Goal: Task Accomplishment & Management: Complete application form

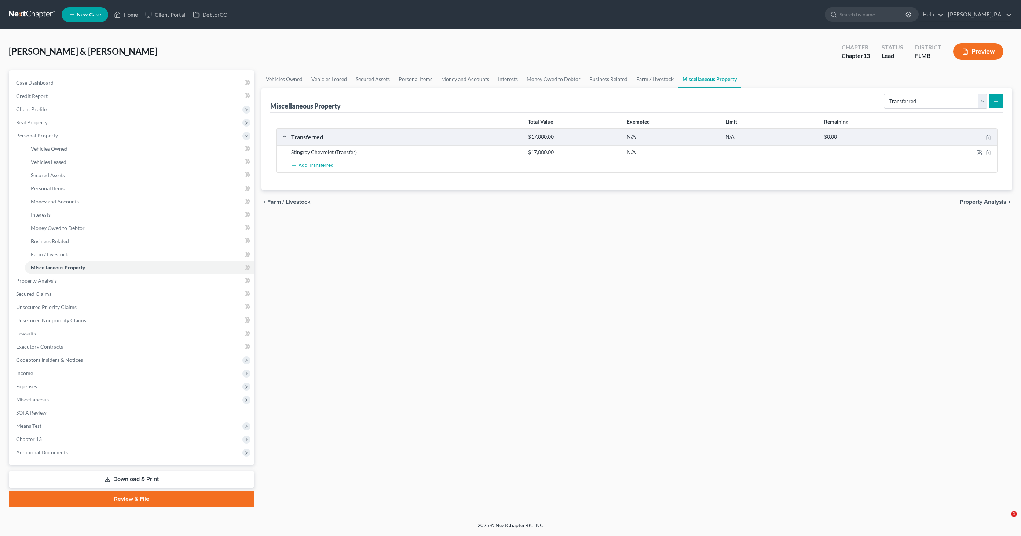
select select "transferred"
click at [29, 375] on span "Income" at bounding box center [24, 373] width 17 height 6
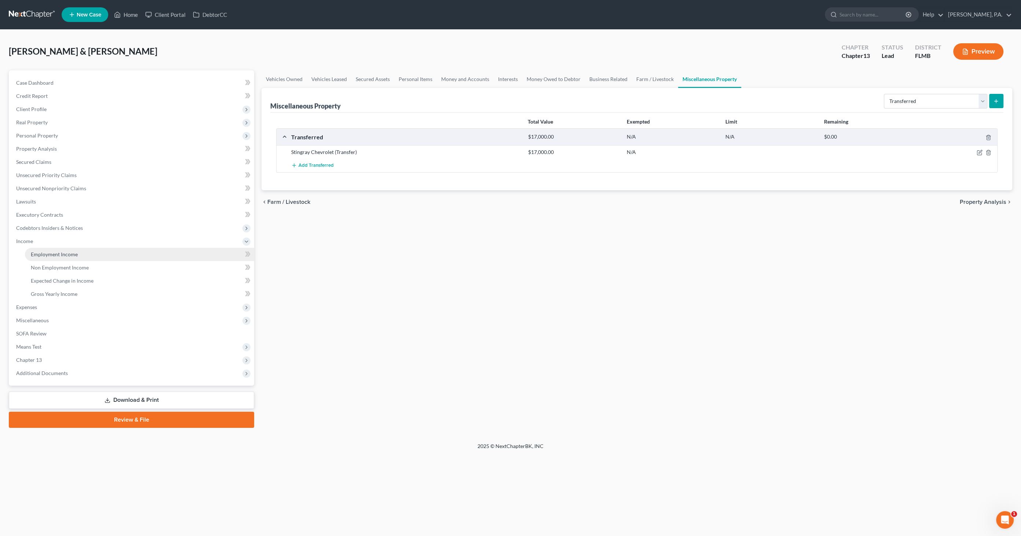
click at [50, 251] on span "Employment Income" at bounding box center [54, 254] width 47 height 6
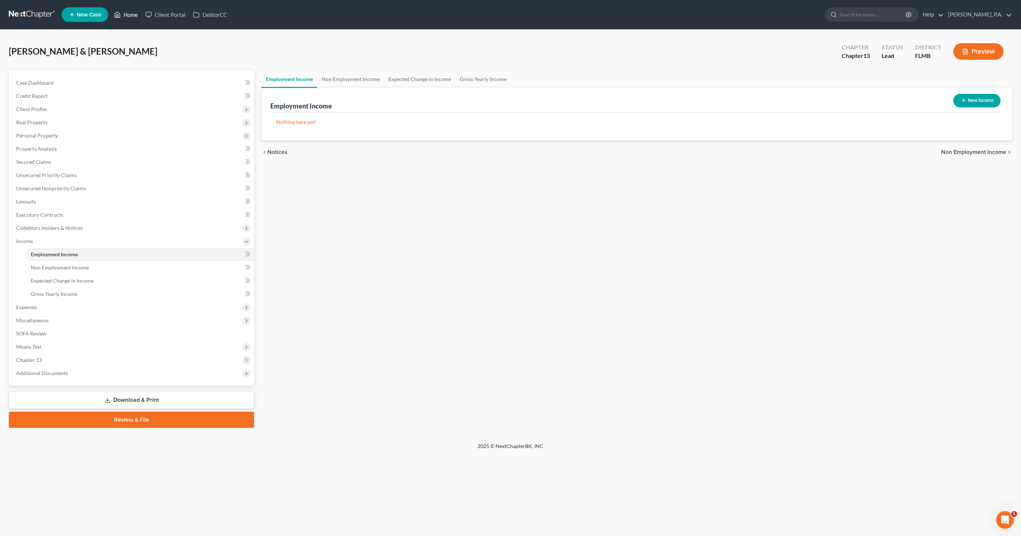
click at [125, 12] on link "Home" at bounding box center [125, 14] width 31 height 13
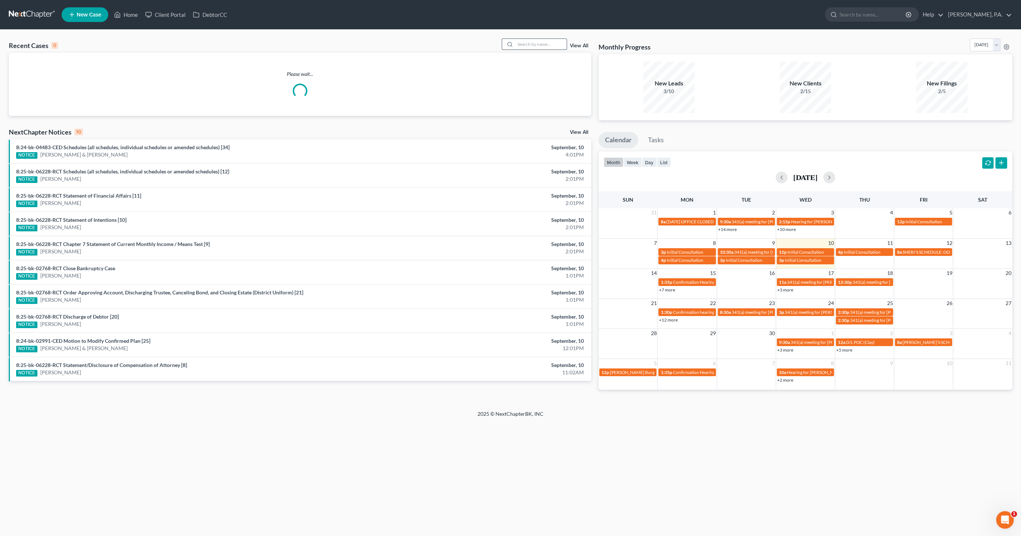
click at [541, 45] on input "search" at bounding box center [540, 44] width 51 height 11
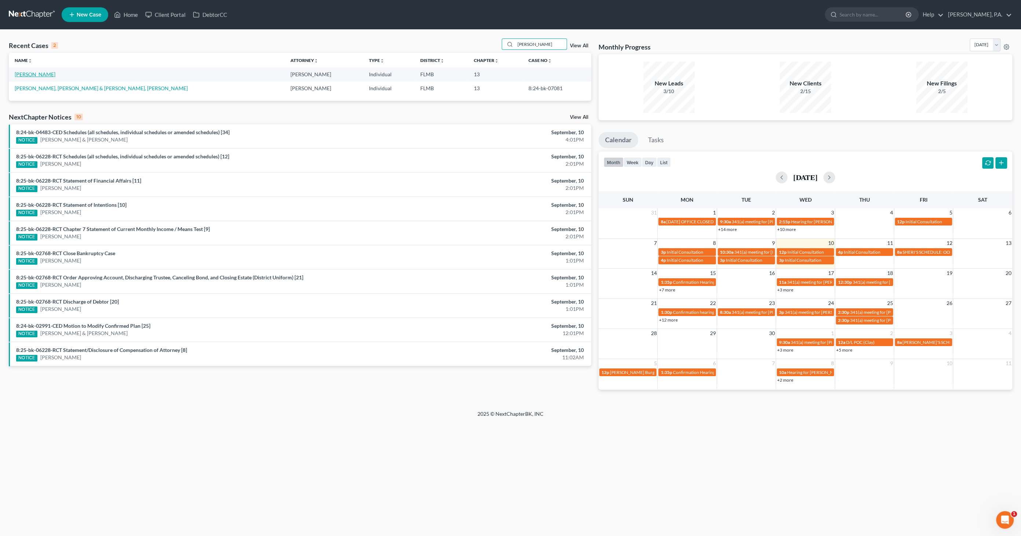
type input "[PERSON_NAME]"
click at [23, 71] on link "[PERSON_NAME]" at bounding box center [35, 74] width 41 height 6
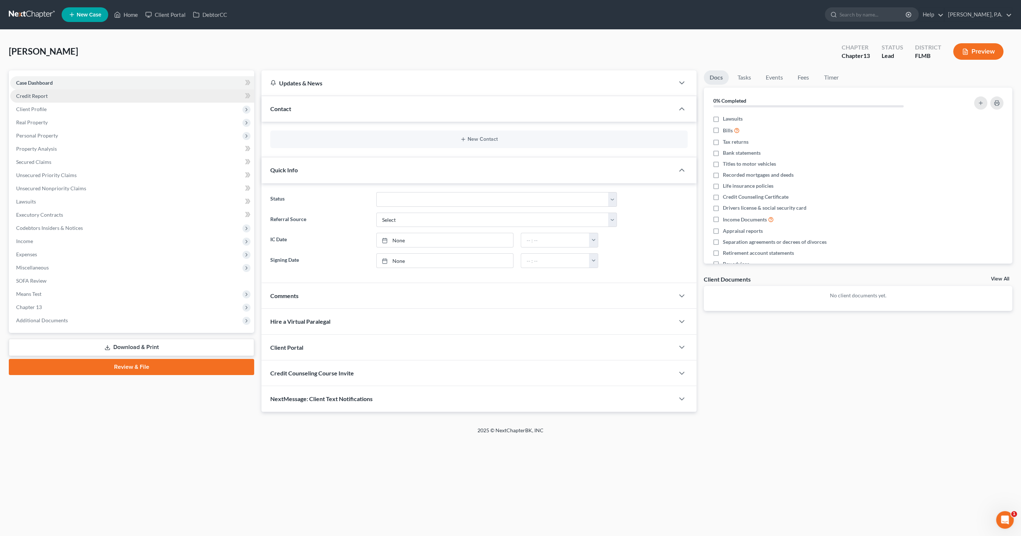
click at [29, 96] on span "Credit Report" at bounding box center [32, 96] width 32 height 6
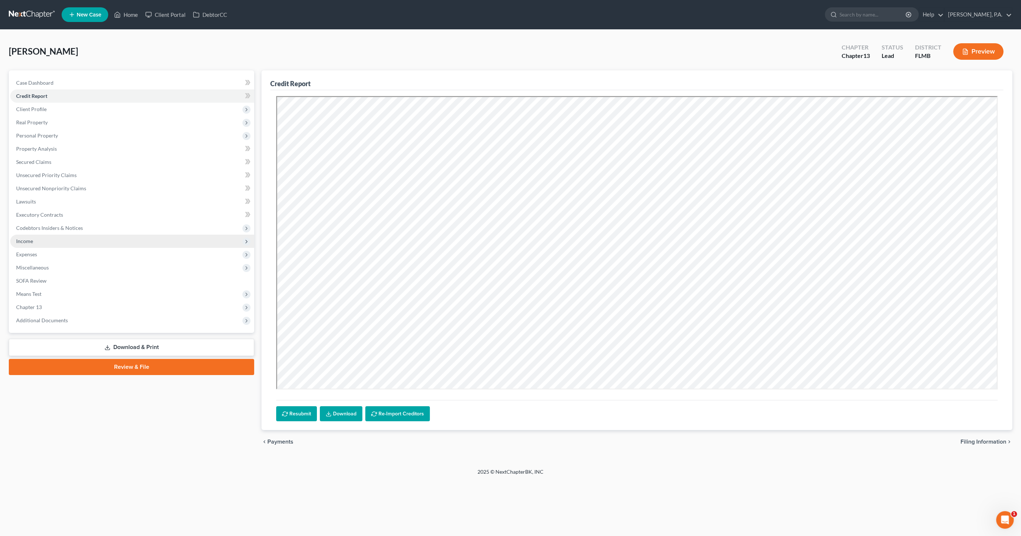
click at [32, 243] on span "Income" at bounding box center [24, 241] width 17 height 6
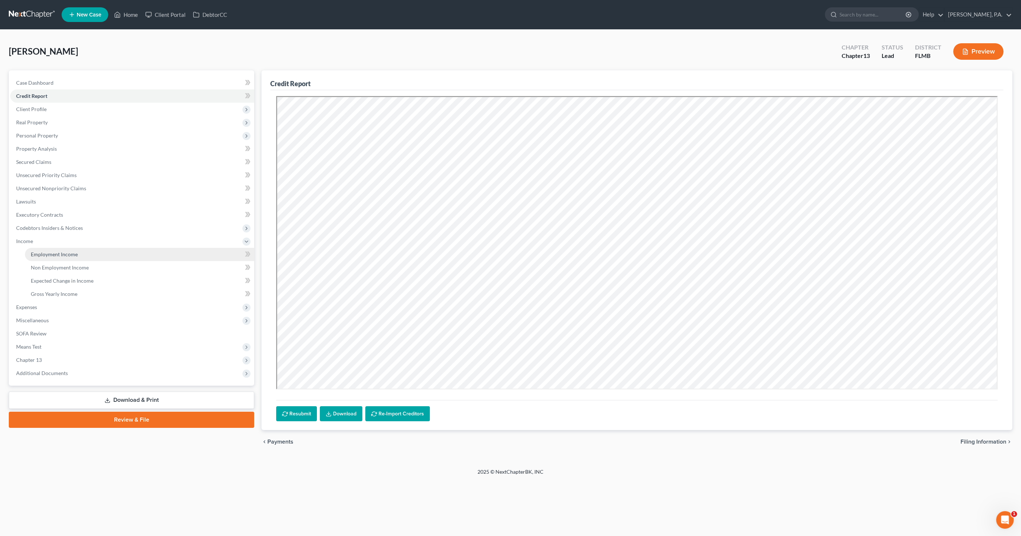
click at [41, 251] on span "Employment Income" at bounding box center [54, 254] width 47 height 6
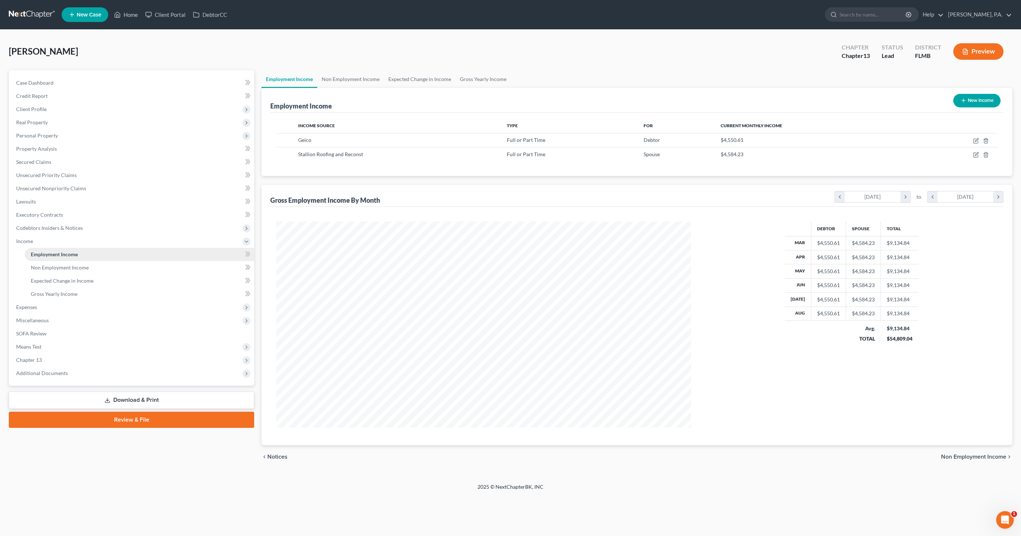
scroll to position [206, 429]
click at [974, 140] on icon "button" at bounding box center [976, 141] width 6 height 6
select select "0"
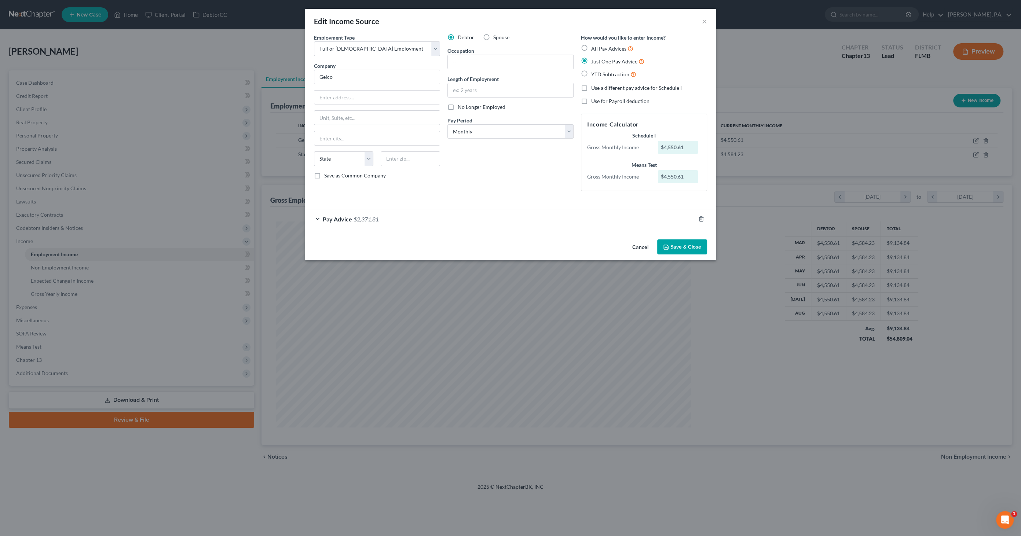
click at [337, 216] on span "Pay Advice" at bounding box center [337, 219] width 29 height 7
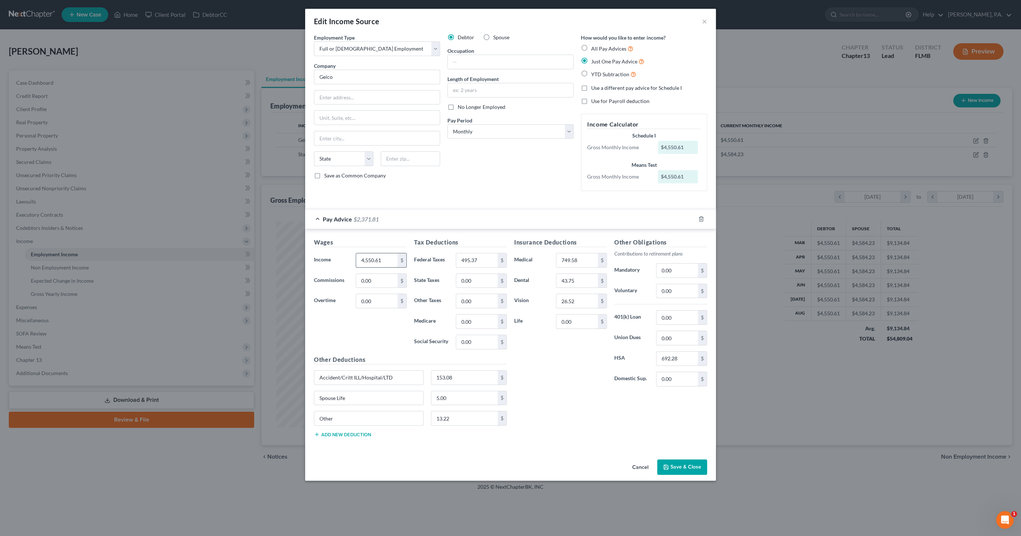
click at [383, 260] on input "4,550.61" at bounding box center [376, 260] width 41 height 14
type input "3,093.10"
click at [482, 260] on input "495.37" at bounding box center [476, 260] width 41 height 14
type input "380.64"
click at [588, 276] on input "43.75" at bounding box center [576, 281] width 41 height 14
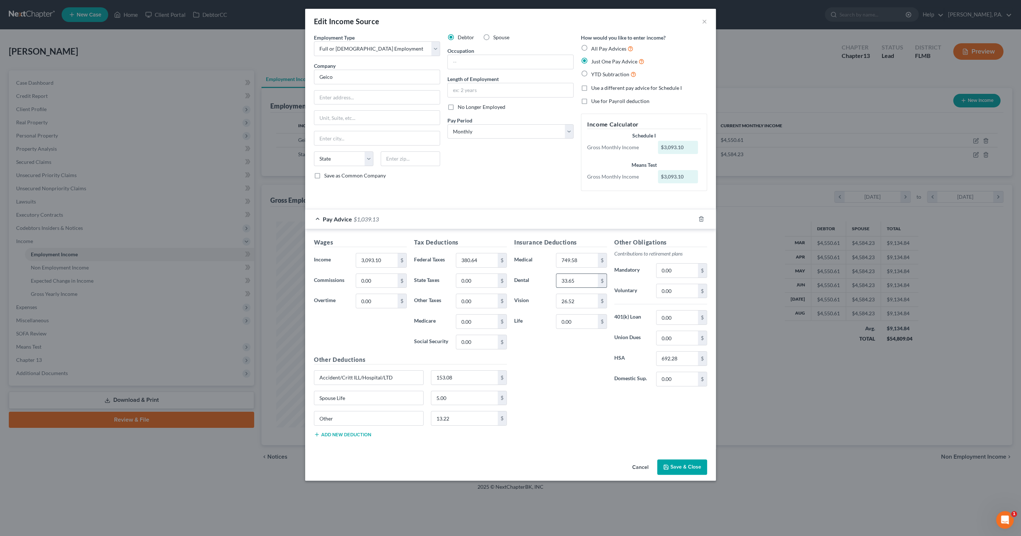
click at [592, 279] on input "33.65" at bounding box center [576, 281] width 41 height 14
click at [581, 276] on input "33.65" at bounding box center [576, 281] width 41 height 14
drag, startPoint x: 585, startPoint y: 280, endPoint x: 547, endPoint y: 277, distance: 38.3
click at [542, 277] on div "Dental 33.65 $" at bounding box center [560, 280] width 100 height 15
type input "43.75"
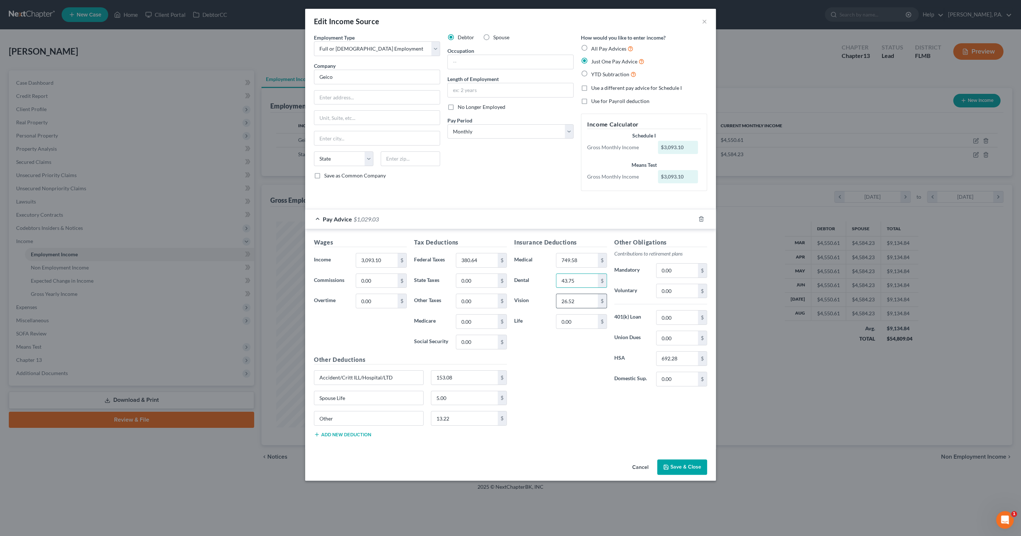
click at [581, 300] on input "26.52" at bounding box center [576, 301] width 41 height 14
click at [587, 257] on input "749.58" at bounding box center [576, 260] width 41 height 14
click at [684, 357] on input "692.28" at bounding box center [676, 359] width 41 height 14
type input "249.99"
click at [456, 379] on input "153.08" at bounding box center [464, 378] width 67 height 14
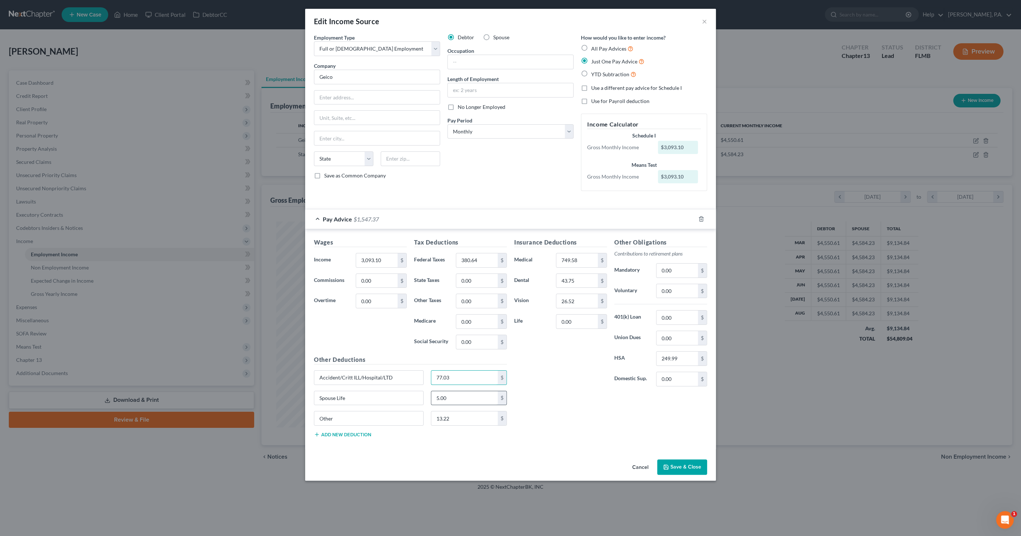
type input "77.03"
click at [457, 398] on input "5.00" at bounding box center [464, 398] width 67 height 14
type input "5.01"
click at [464, 418] on input "13.22" at bounding box center [464, 418] width 67 height 14
click at [590, 90] on div "Use a different pay advice for Schedule I" at bounding box center [644, 87] width 126 height 7
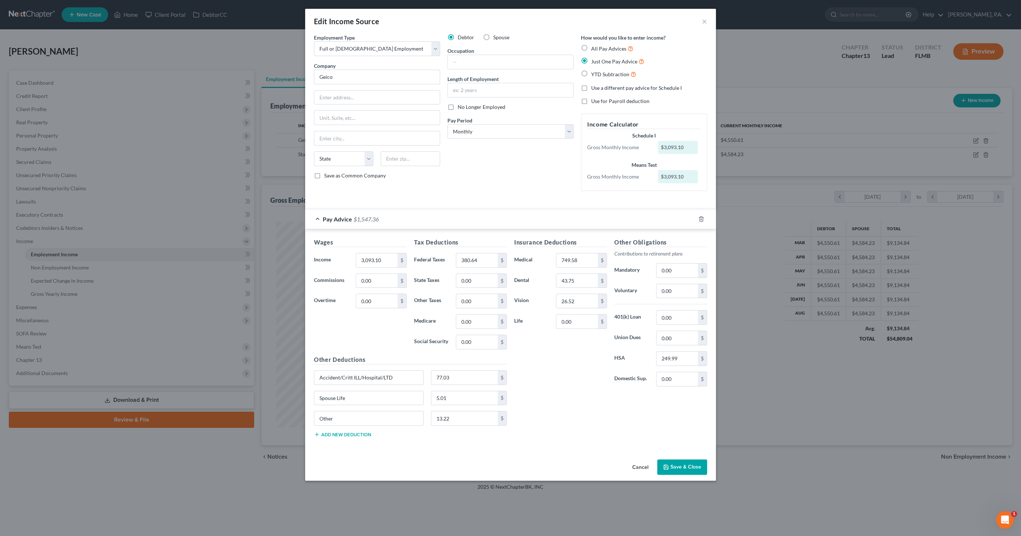
click at [590, 87] on div "Use a different pay advice for Schedule I" at bounding box center [644, 87] width 126 height 7
click at [591, 89] on label "Use a different pay advice for Schedule I" at bounding box center [636, 87] width 91 height 7
click at [594, 89] on input "Use a different pay advice for Schedule I" at bounding box center [596, 86] width 5 height 5
checkbox input "true"
click at [621, 466] on button "Add Schedule I Income" at bounding box center [617, 466] width 73 height 15
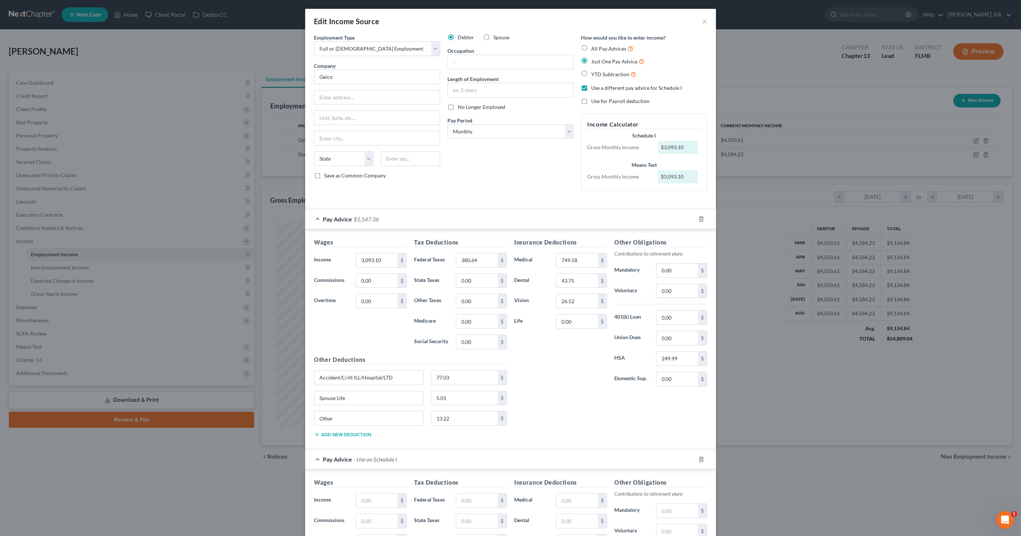
scroll to position [148, 0]
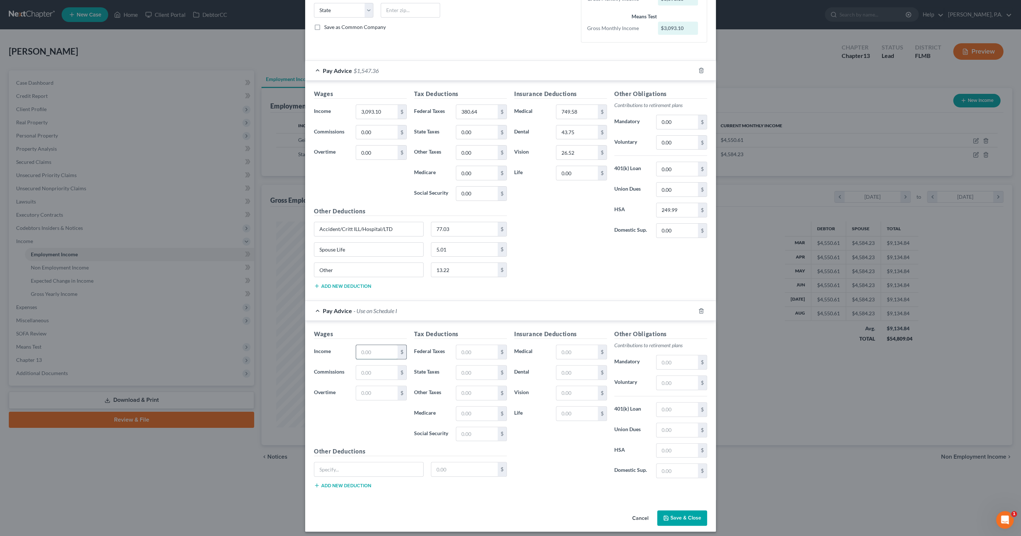
click at [372, 347] on input "text" at bounding box center [376, 352] width 41 height 14
type input "4,551.32"
drag, startPoint x: 469, startPoint y: 350, endPoint x: 495, endPoint y: 353, distance: 26.2
click at [469, 350] on input "text" at bounding box center [476, 352] width 41 height 14
type input "568.43"
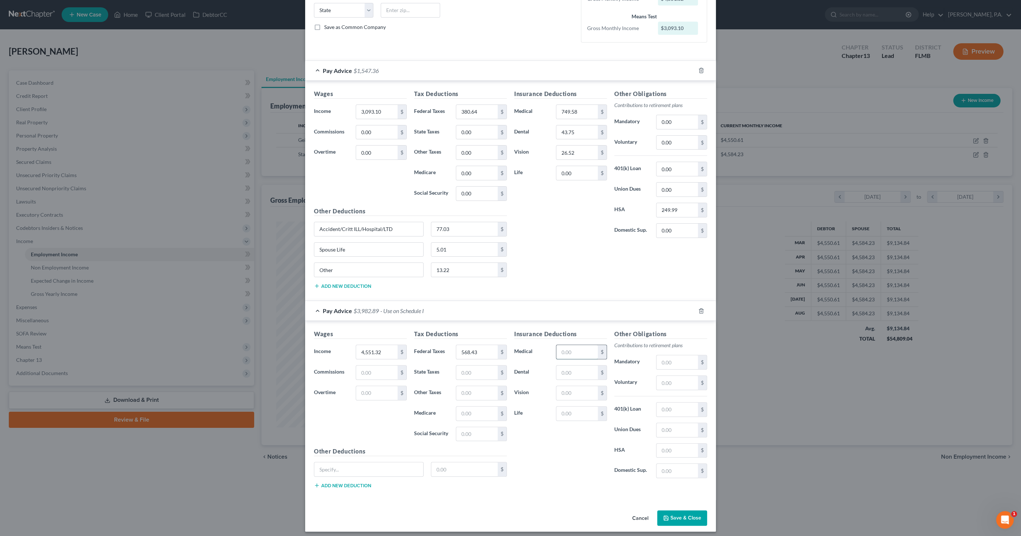
click at [576, 350] on input "text" at bounding box center [576, 352] width 41 height 14
type input "749.58"
click at [576, 368] on input "text" at bounding box center [576, 373] width 41 height 14
type input "43.75"
click at [570, 389] on input "text" at bounding box center [576, 393] width 41 height 14
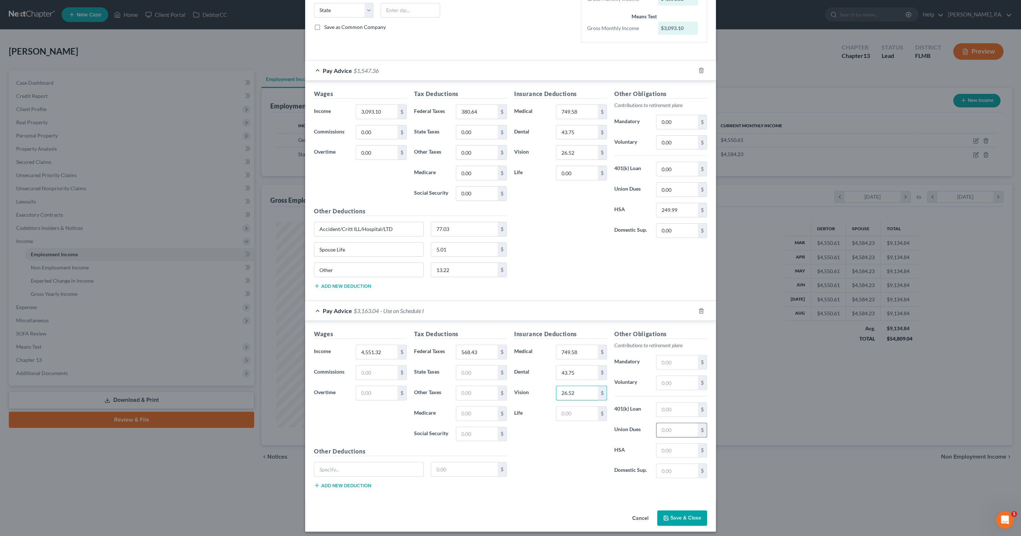
type input "26.52"
click at [669, 430] on input "text" at bounding box center [676, 430] width 41 height 14
click at [625, 425] on label "Union Dues" at bounding box center [631, 430] width 42 height 15
drag, startPoint x: 665, startPoint y: 443, endPoint x: 752, endPoint y: 450, distance: 86.8
click at [665, 444] on input "text" at bounding box center [676, 451] width 41 height 14
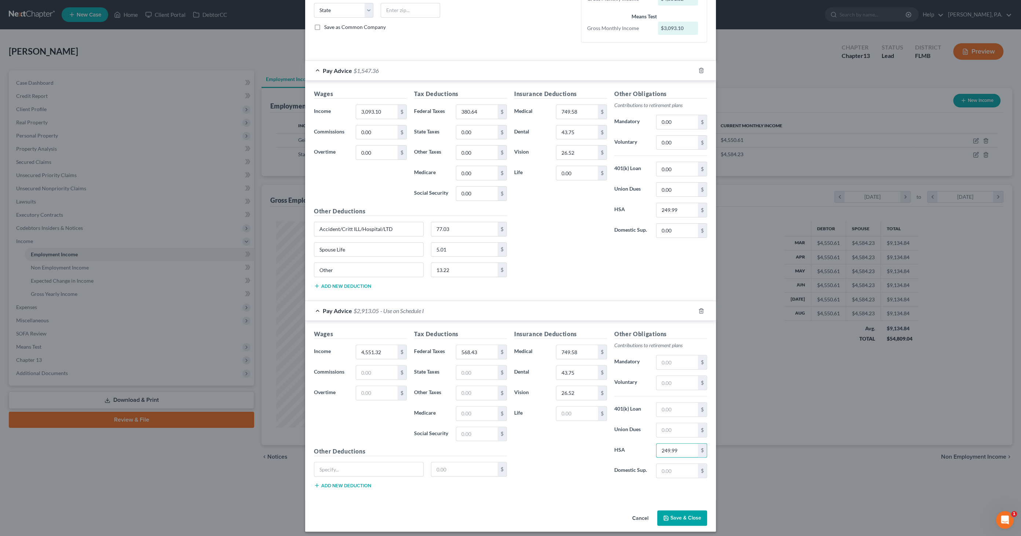
type input "249.99"
click at [399, 481] on div "Other Deductions $ Add new deduction" at bounding box center [410, 470] width 200 height 47
click at [682, 514] on button "Save & Close" at bounding box center [682, 517] width 50 height 15
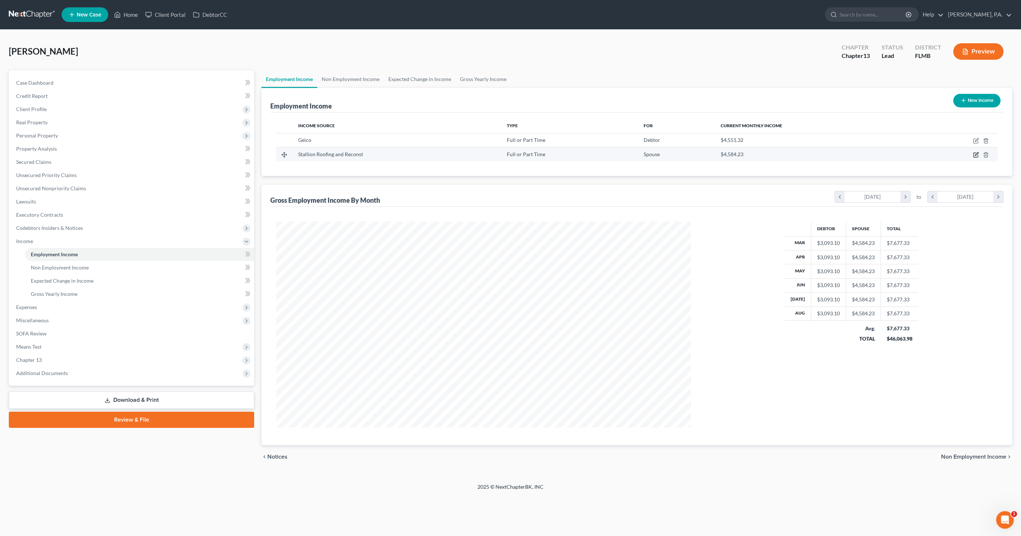
click at [975, 153] on icon "button" at bounding box center [976, 155] width 6 height 6
select select "0"
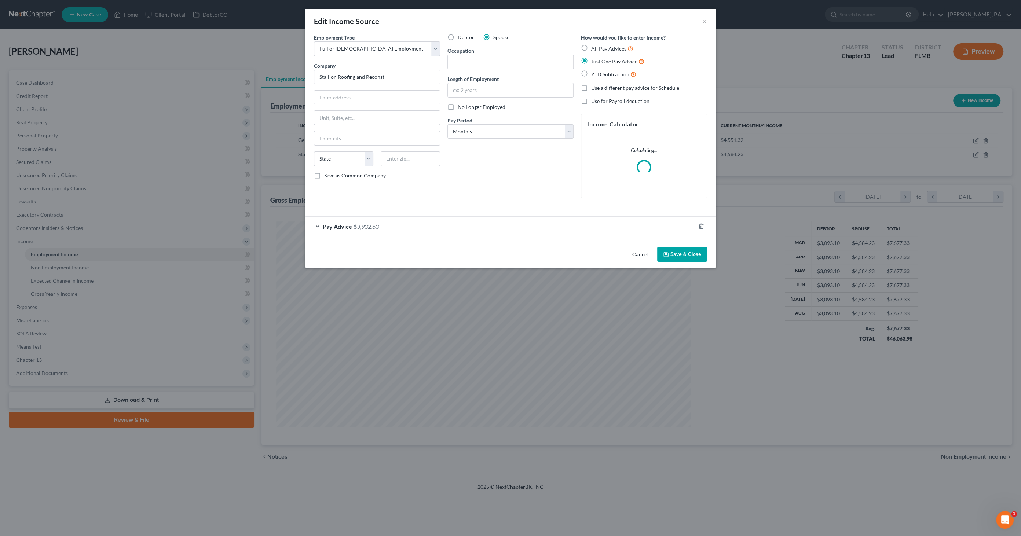
click at [348, 223] on span "Pay Advice" at bounding box center [337, 226] width 29 height 7
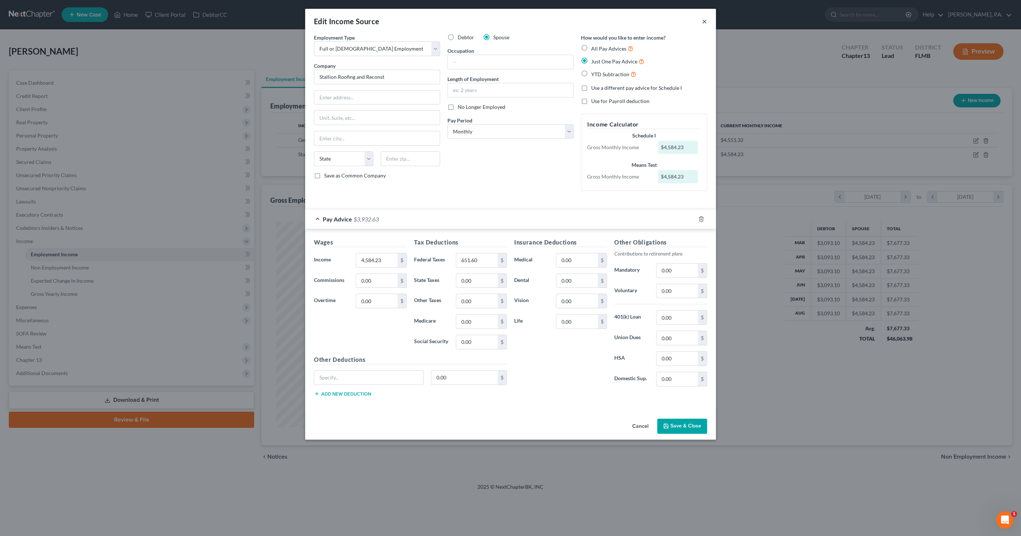
click at [704, 22] on button "×" at bounding box center [704, 21] width 5 height 9
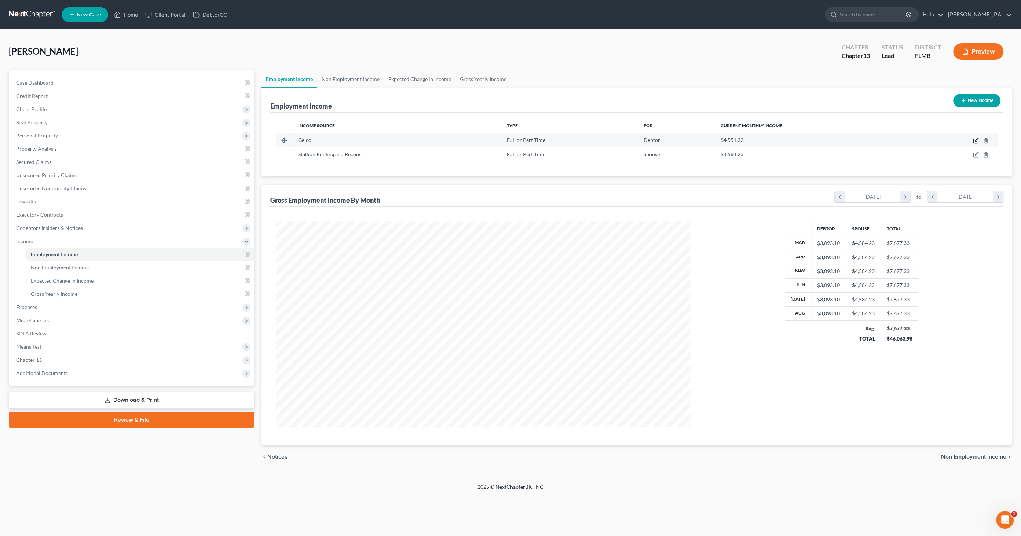
click at [977, 140] on icon "button" at bounding box center [975, 139] width 3 height 3
select select "0"
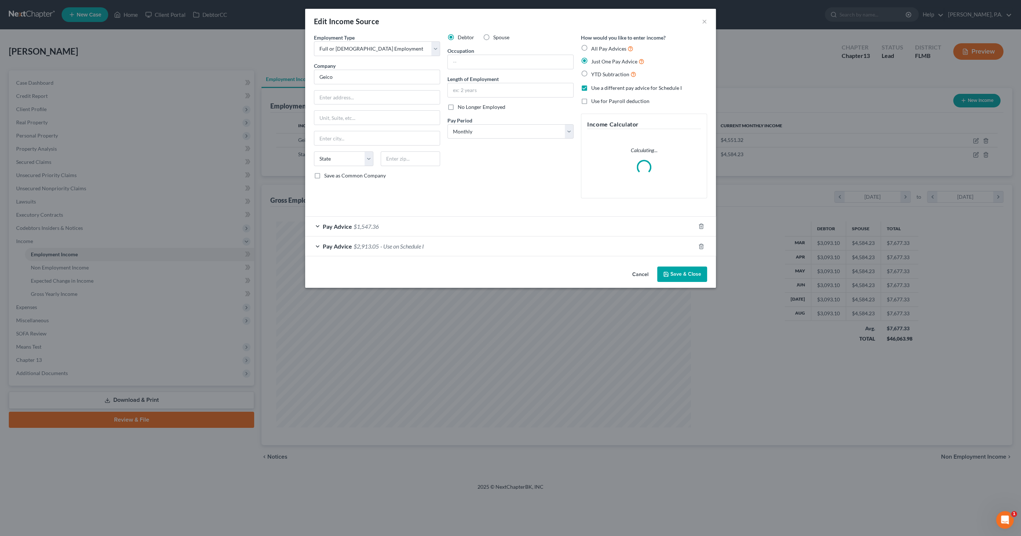
click at [394, 243] on span "- Use on Schedule I" at bounding box center [402, 246] width 44 height 7
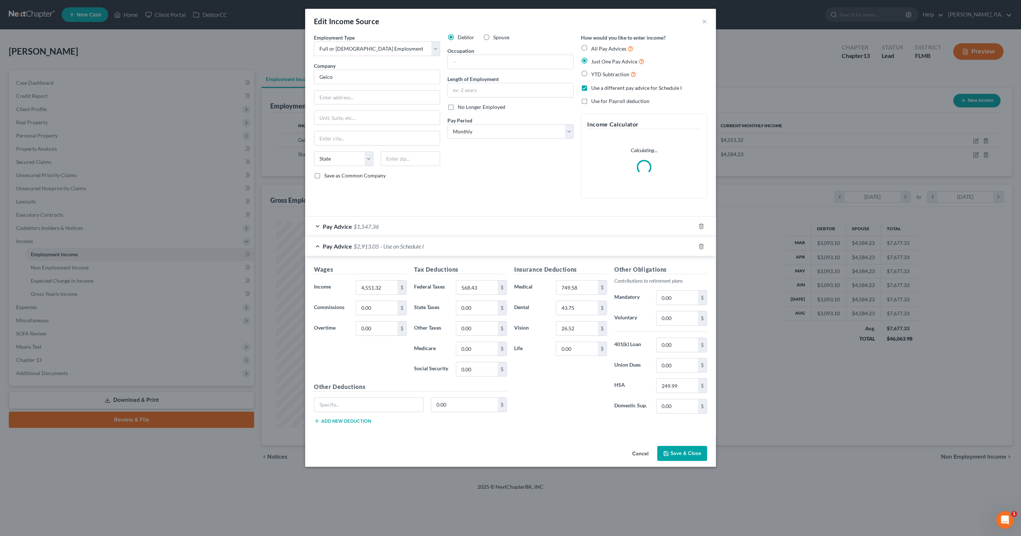
click at [388, 227] on div "Pay Advice $1,547.36" at bounding box center [500, 226] width 390 height 19
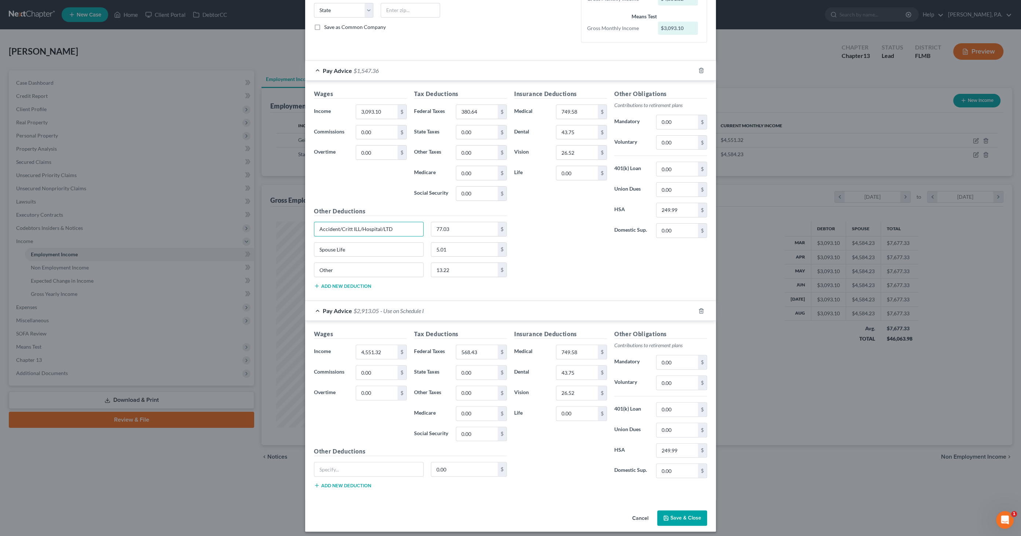
drag, startPoint x: 397, startPoint y: 224, endPoint x: 303, endPoint y: 224, distance: 93.5
click at [295, 225] on div "Edit Income Source × Employment Type * Select Full or [DEMOGRAPHIC_DATA] Employ…" at bounding box center [510, 268] width 1021 height 536
click at [372, 467] on input "text" at bounding box center [368, 469] width 109 height 14
paste input "Accident/Critt ILL/Hospital/LTD"
type input "Accident/Critt ILL/Hospital/LTD"
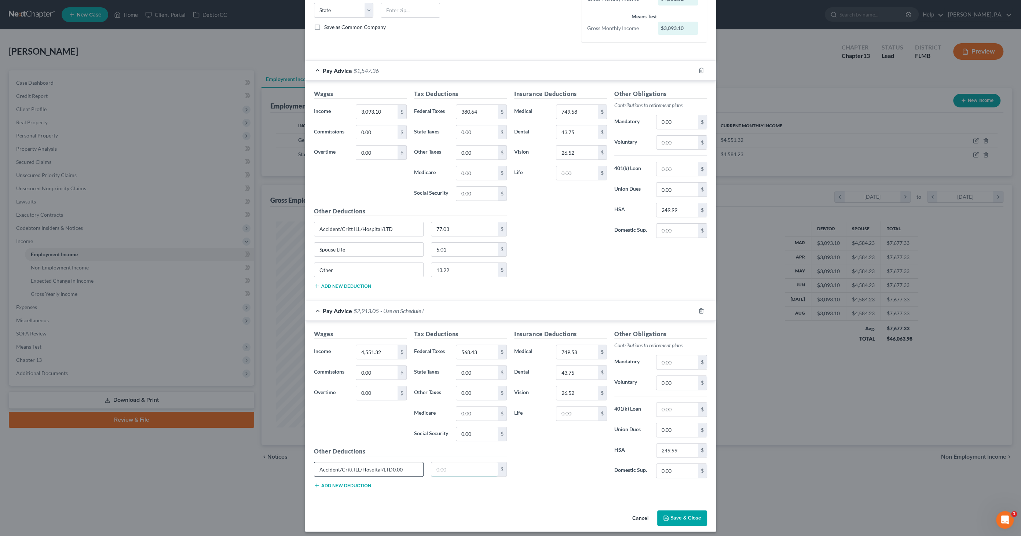
type input "Accident/Critt ILL/Hospital/LTD"
click at [454, 466] on input "0.00" at bounding box center [464, 469] width 67 height 14
type input "77.03"
click at [355, 482] on button "Add new deduction" at bounding box center [342, 485] width 57 height 6
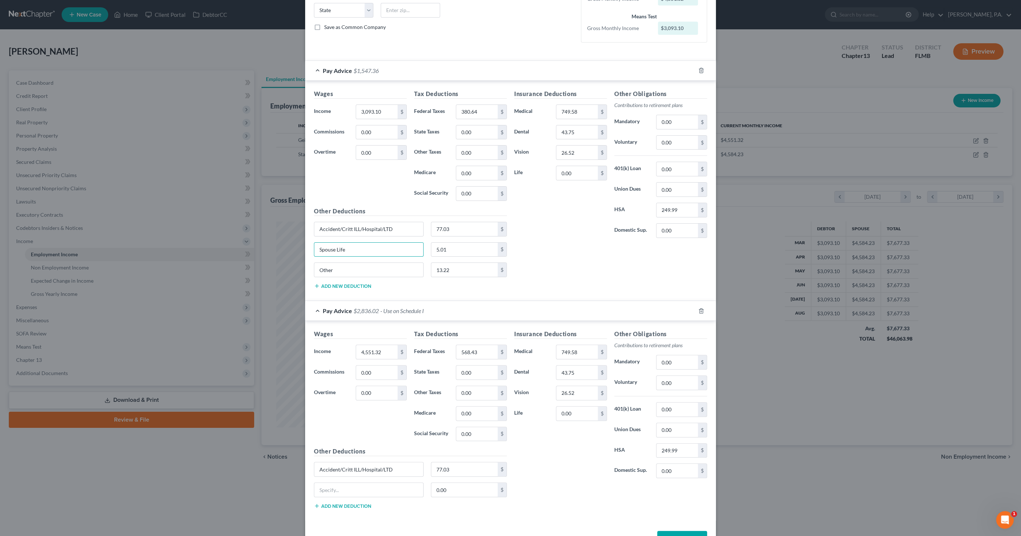
drag, startPoint x: 360, startPoint y: 246, endPoint x: 287, endPoint y: 249, distance: 72.6
click at [286, 249] on div "Edit Income Source × Employment Type * Select Full or [DEMOGRAPHIC_DATA] Employ…" at bounding box center [510, 268] width 1021 height 536
click at [346, 485] on input "text" at bounding box center [368, 490] width 109 height 14
paste input "Spouse Life"
type input "Spouse Life"
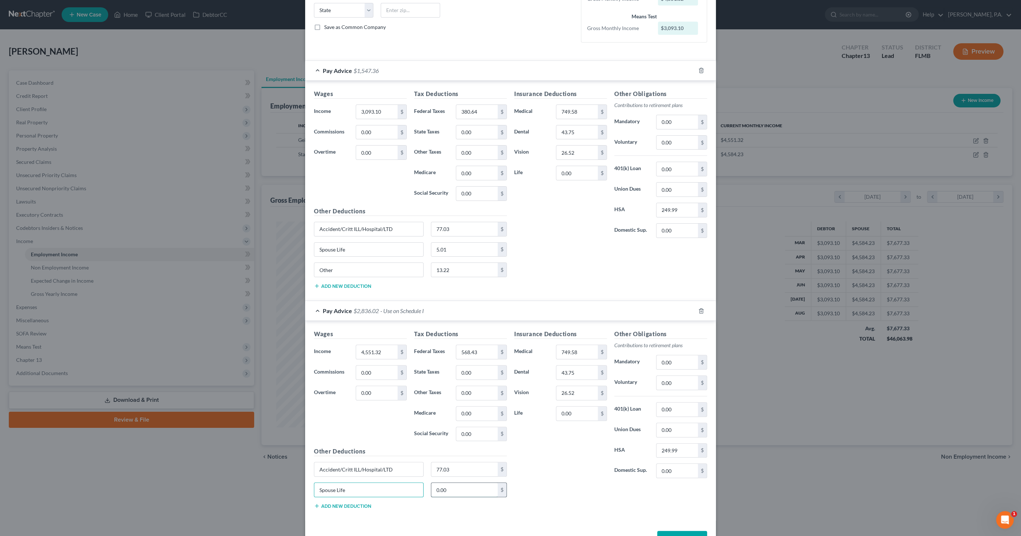
click at [454, 489] on input "0.00" at bounding box center [464, 490] width 67 height 14
type input "5.01"
click at [358, 497] on div "Spouse Life 5.01 $" at bounding box center [410, 492] width 200 height 21
click at [357, 503] on button "Add new deduction" at bounding box center [342, 506] width 57 height 6
click at [366, 507] on input "text" at bounding box center [368, 510] width 109 height 14
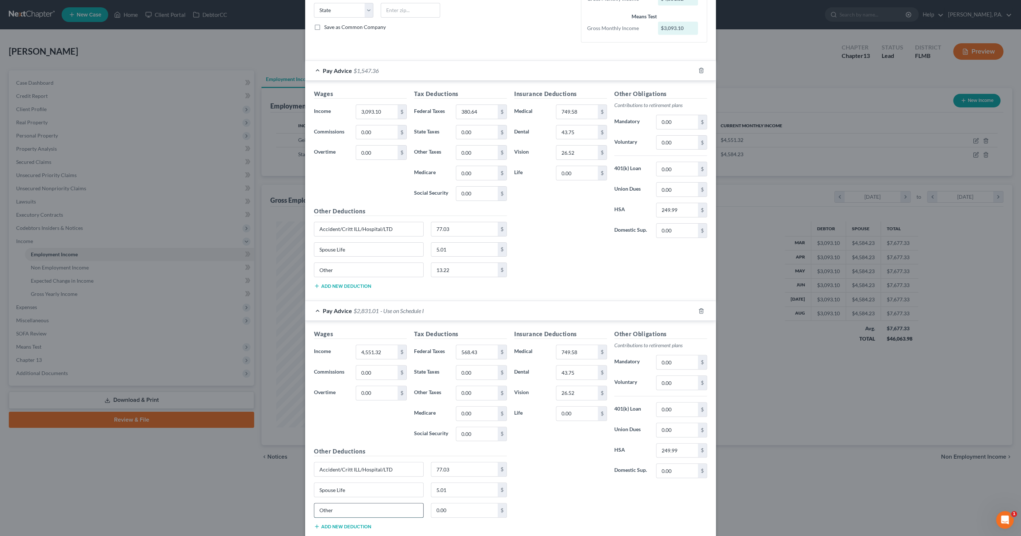
type input "Other"
type input "13.22"
click at [537, 486] on div "Insurance Deductions Medical 749.58 $ Dental 43.75 $ Vision 26.52 $ Life 0.00 $…" at bounding box center [610, 432] width 200 height 205
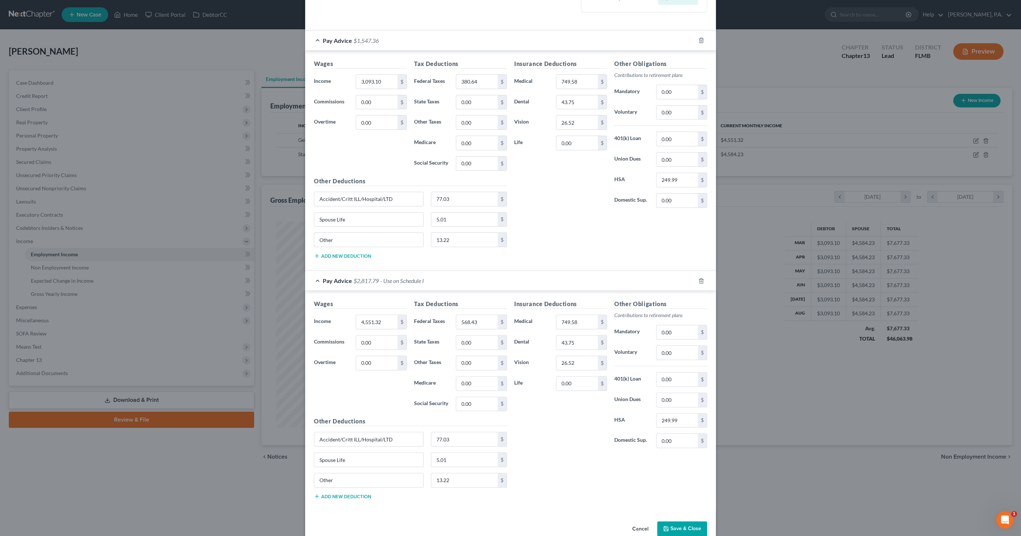
scroll to position [189, 0]
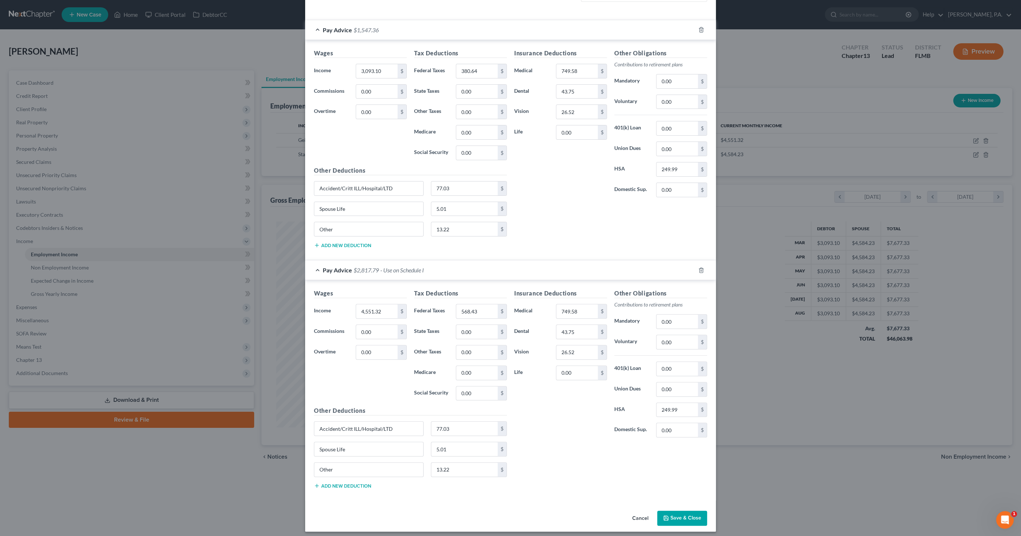
click at [676, 512] on button "Save & Close" at bounding box center [682, 518] width 50 height 15
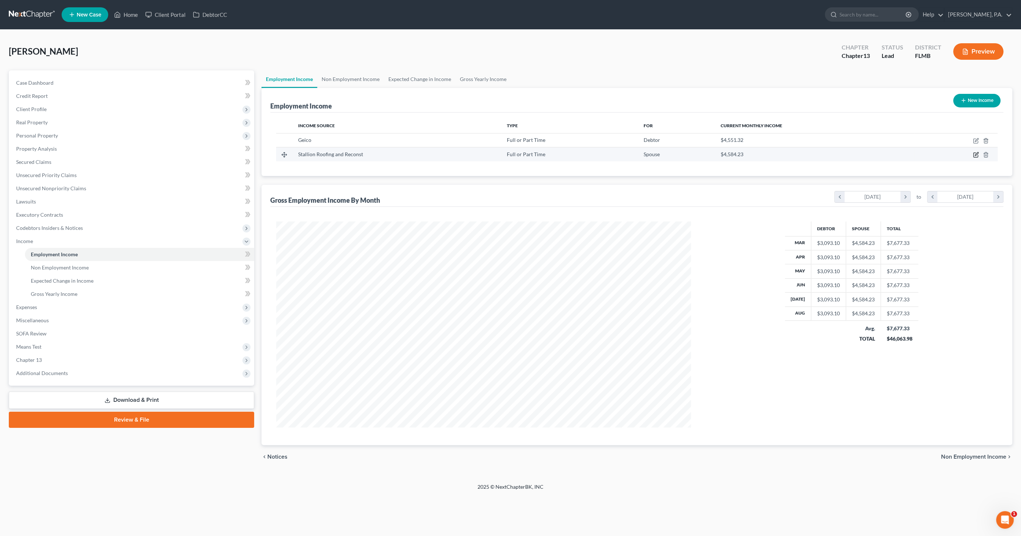
click at [976, 154] on icon "button" at bounding box center [976, 155] width 6 height 6
select select "0"
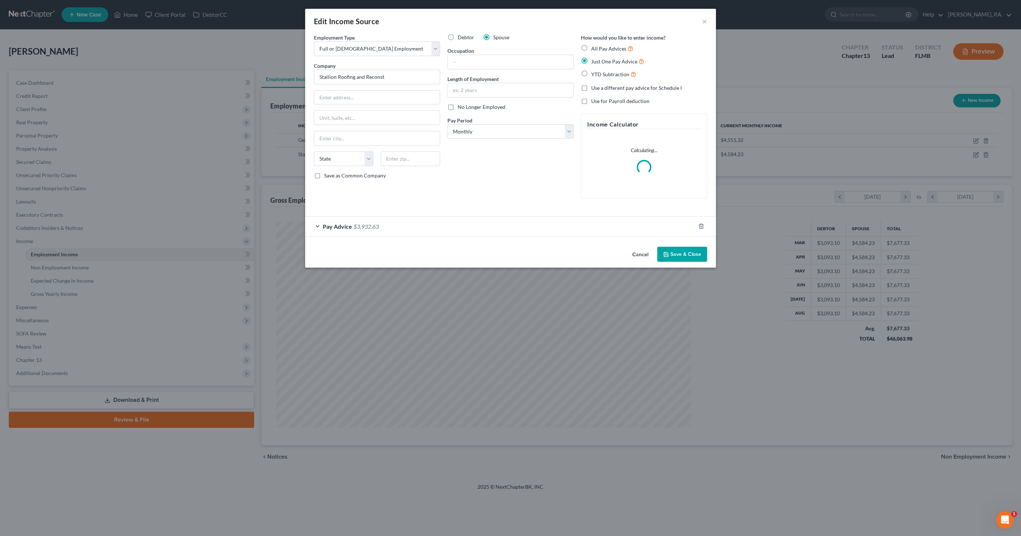
click at [346, 226] on span "Pay Advice" at bounding box center [337, 226] width 29 height 7
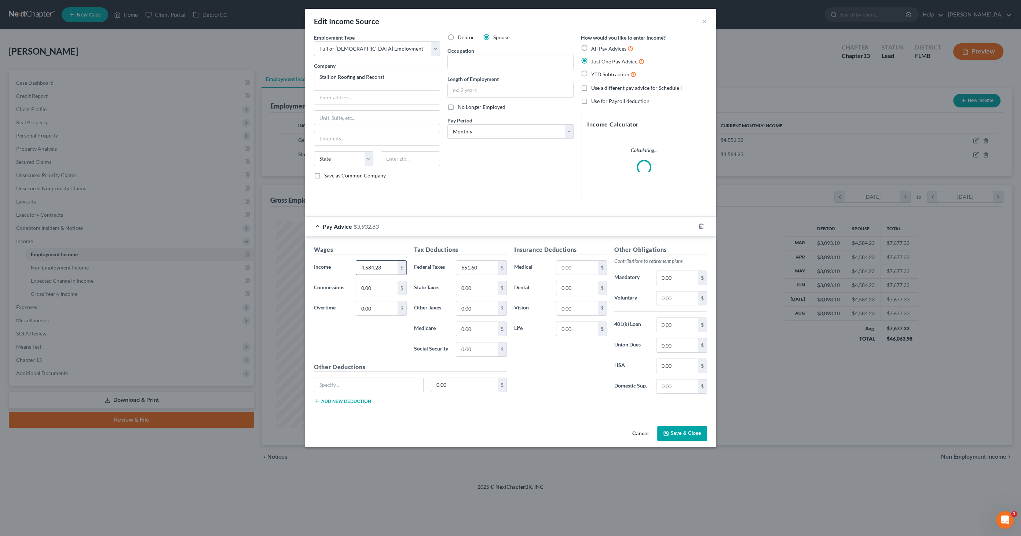
click at [389, 264] on input "4,584.23" at bounding box center [376, 268] width 41 height 14
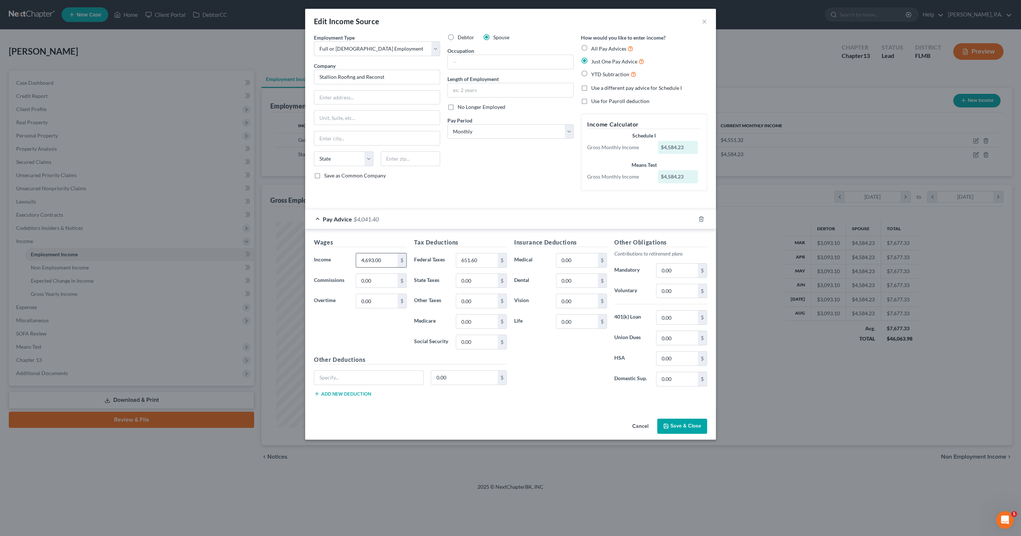
type input "4,693.00"
click at [488, 257] on input "651.60" at bounding box center [476, 260] width 41 height 14
type input "816.47"
click at [682, 422] on button "Save & Close" at bounding box center [682, 426] width 50 height 15
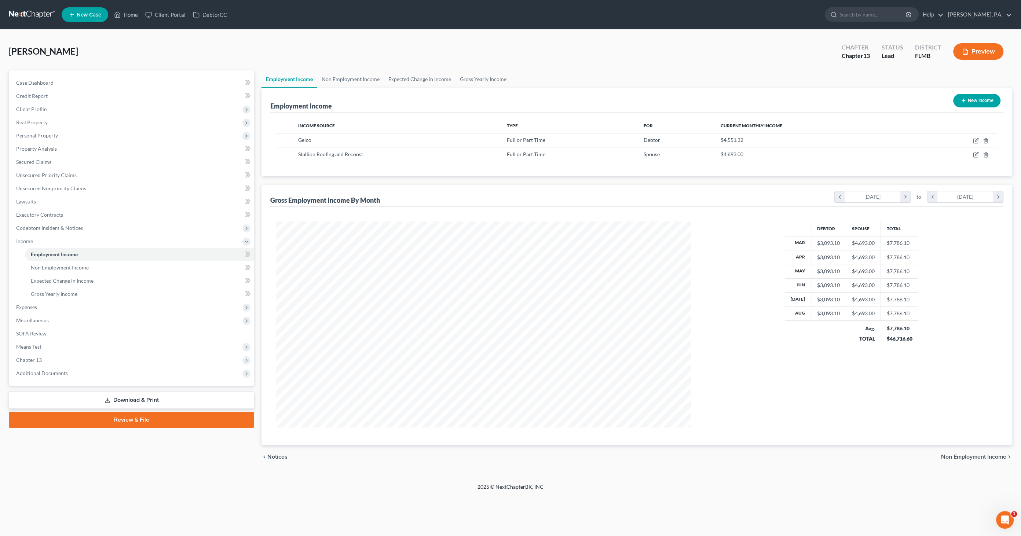
click at [969, 99] on button "New Income" at bounding box center [976, 101] width 47 height 14
select select "0"
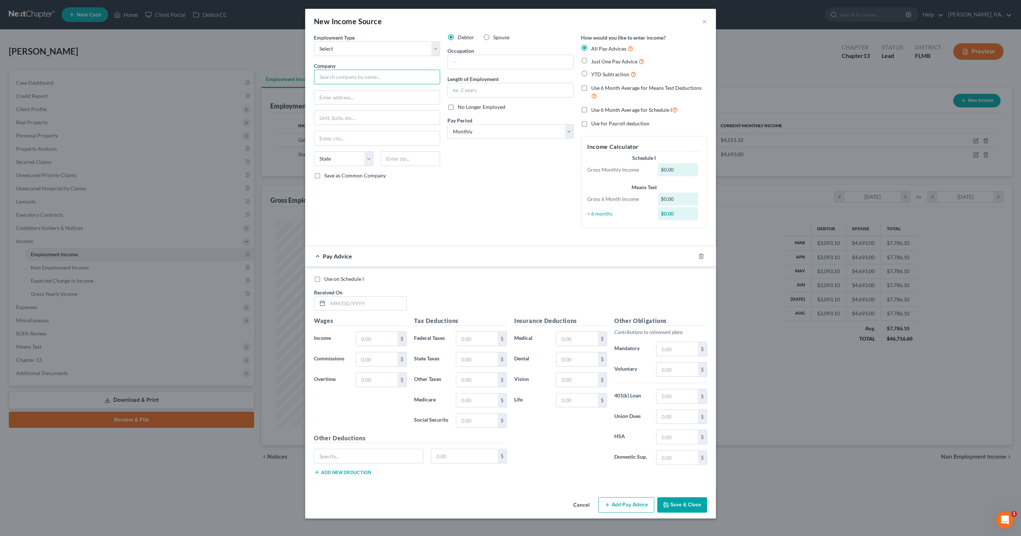
drag, startPoint x: 325, startPoint y: 74, endPoint x: 340, endPoint y: 76, distance: 15.1
click at [324, 74] on input "text" at bounding box center [377, 77] width 126 height 15
type input "[PERSON_NAME] Construction"
click at [593, 64] on span "Just One Pay Advice" at bounding box center [614, 61] width 46 height 6
click at [594, 62] on input "Just One Pay Advice" at bounding box center [596, 59] width 5 height 5
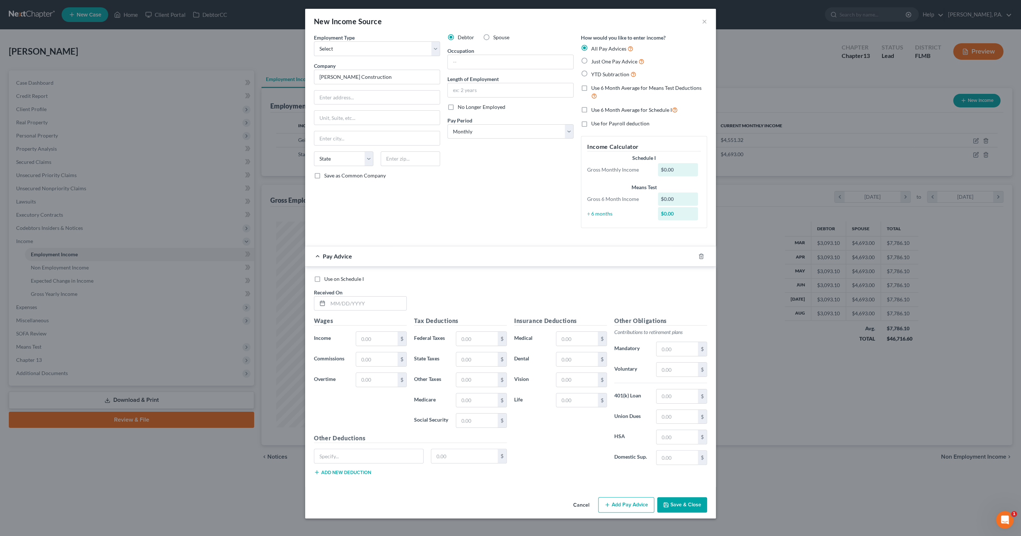
radio input "true"
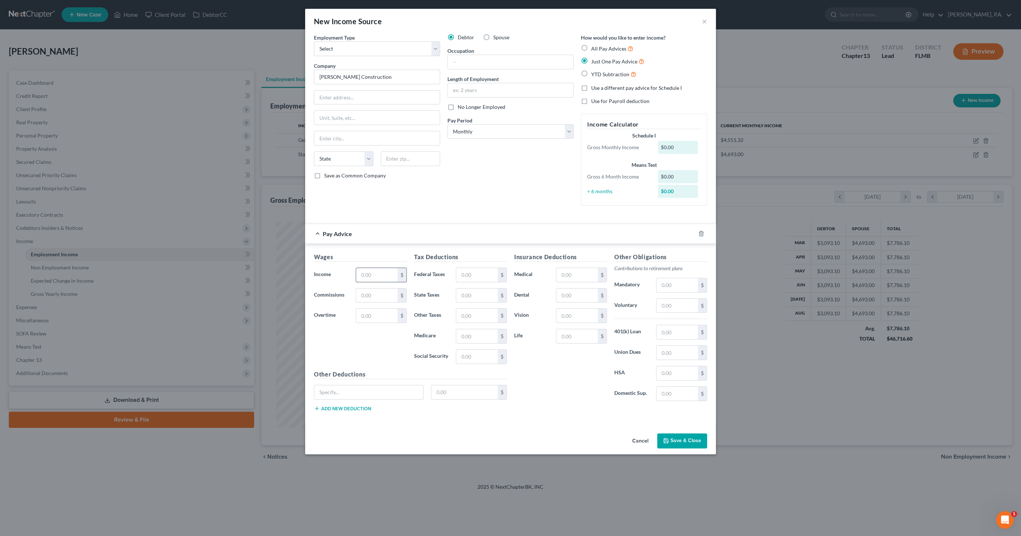
drag, startPoint x: 366, startPoint y: 275, endPoint x: 386, endPoint y: 273, distance: 20.6
click at [366, 274] on input "text" at bounding box center [376, 275] width 41 height 14
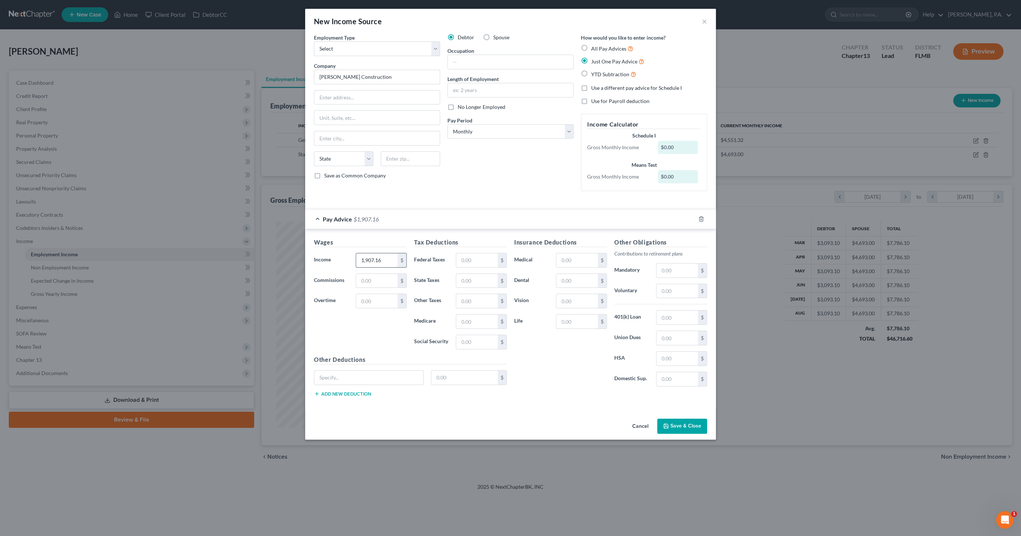
type input "1,907.16"
click at [472, 261] on input "text" at bounding box center [476, 260] width 41 height 14
type input "405.14"
click at [680, 423] on button "Save & Close" at bounding box center [682, 426] width 50 height 15
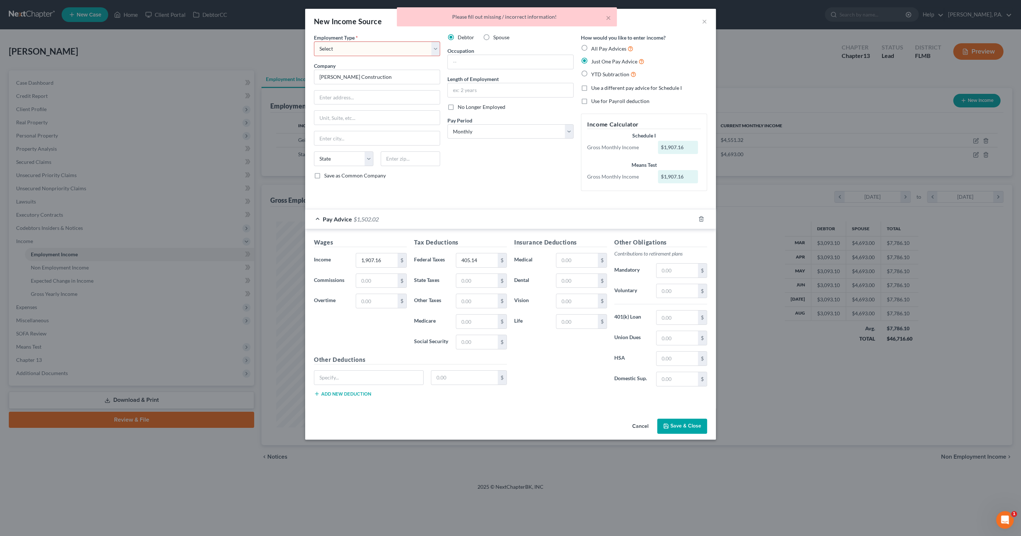
click at [366, 48] on select "Select Full or [DEMOGRAPHIC_DATA] Employment Self Employment" at bounding box center [377, 48] width 126 height 15
select select "0"
click at [314, 41] on select "Select Full or [DEMOGRAPHIC_DATA] Employment Self Employment" at bounding box center [377, 48] width 126 height 15
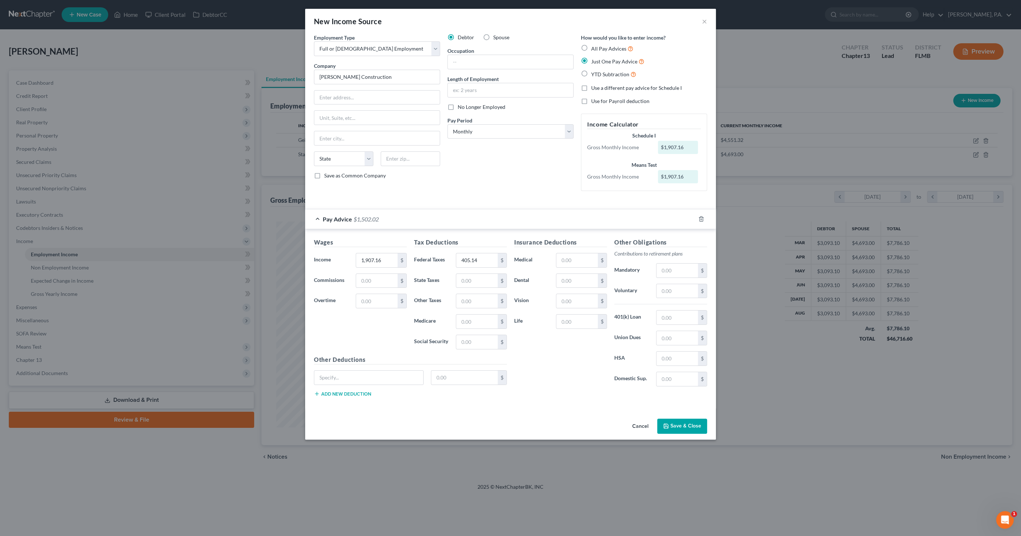
click at [678, 428] on button "Save & Close" at bounding box center [682, 426] width 50 height 15
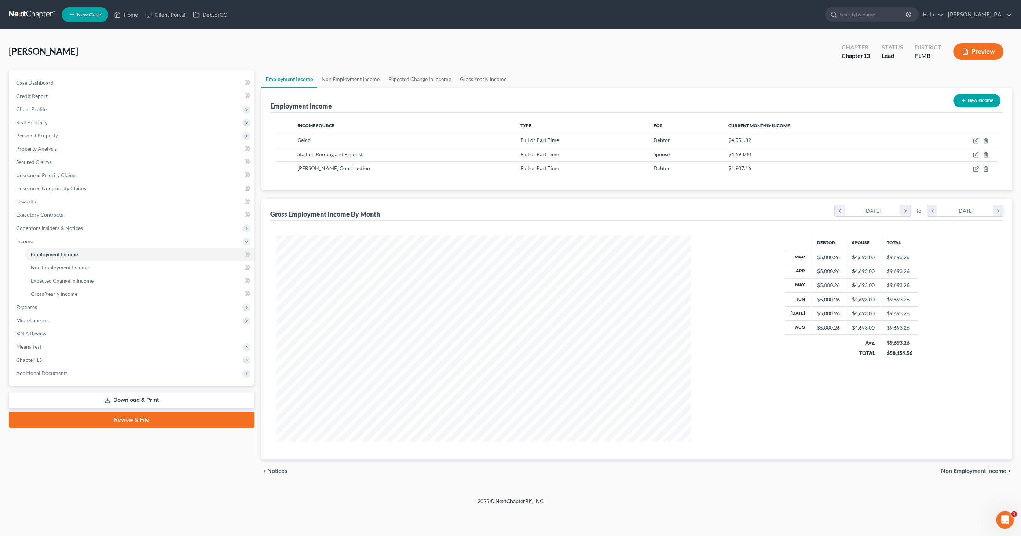
scroll to position [206, 429]
click at [54, 292] on span "Gross Yearly Income" at bounding box center [54, 294] width 47 height 6
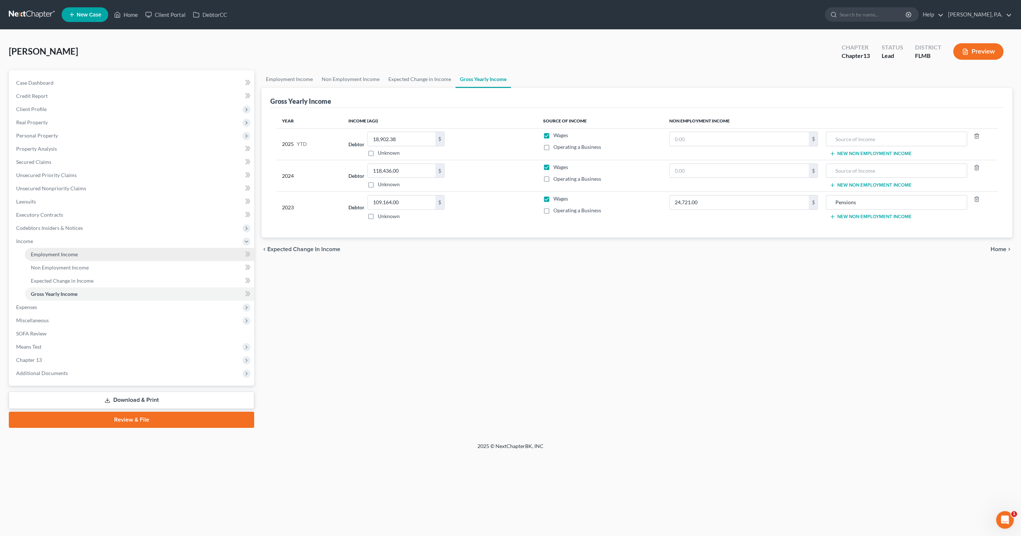
click at [48, 255] on span "Employment Income" at bounding box center [54, 254] width 47 height 6
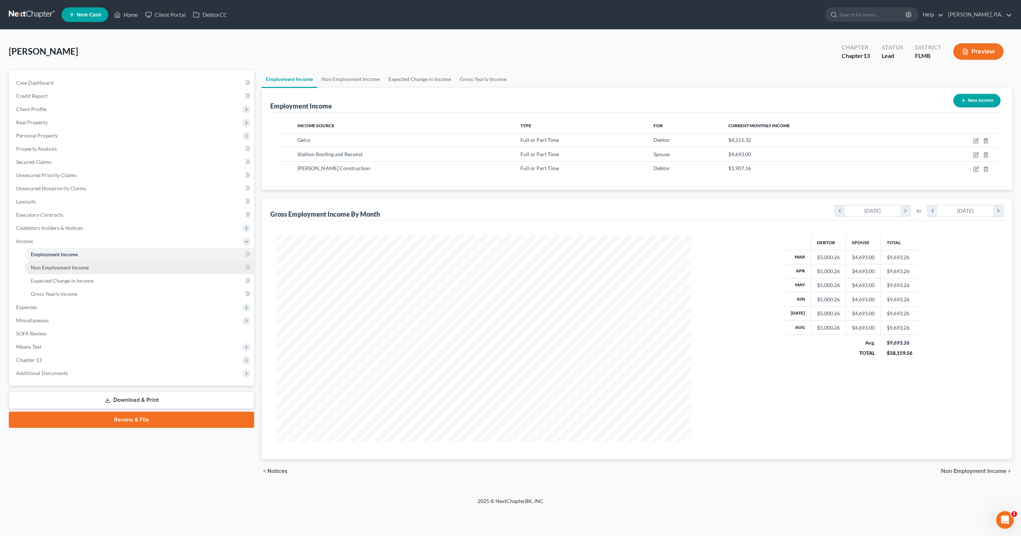
scroll to position [206, 429]
click at [48, 269] on span "Non Employment Income" at bounding box center [60, 267] width 58 height 6
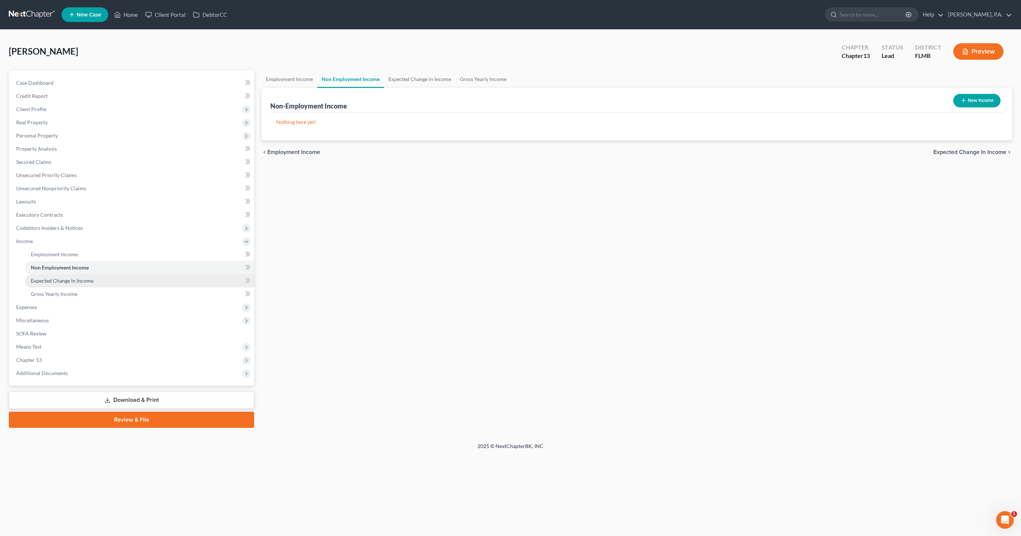
click at [45, 283] on span "Expected Change in Income" at bounding box center [62, 281] width 63 height 6
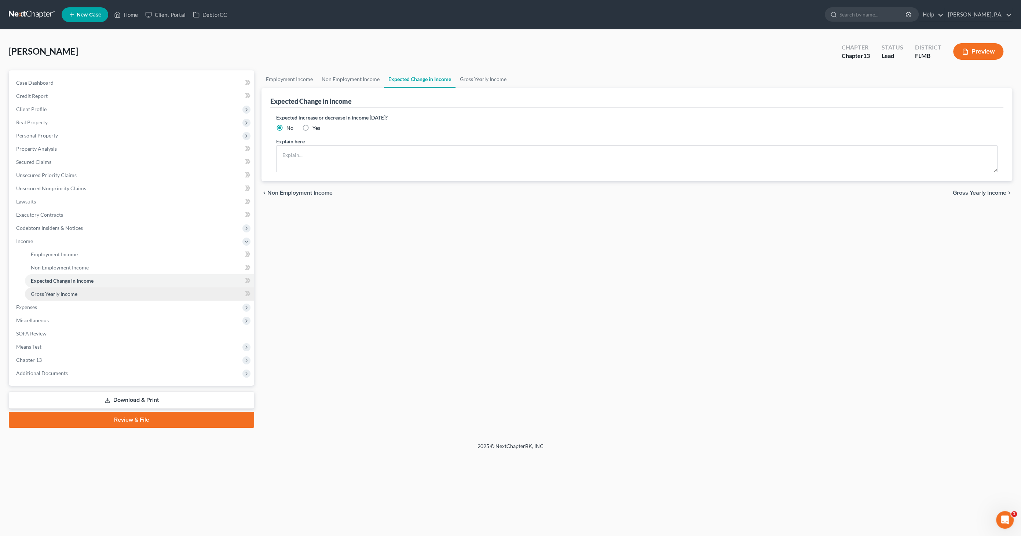
click at [42, 296] on span "Gross Yearly Income" at bounding box center [54, 294] width 47 height 6
